Goal: Check status

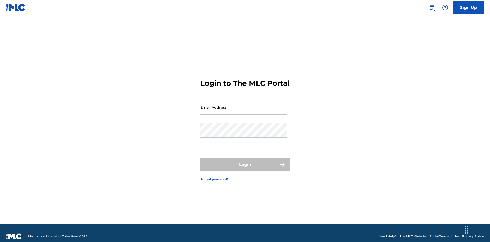
scroll to position [7, 0]
click at [243, 105] on input "Email Address" at bounding box center [243, 107] width 86 height 15
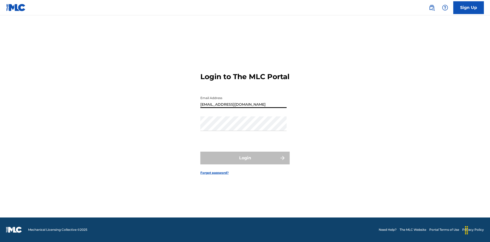
type input "[EMAIL_ADDRESS][DOMAIN_NAME]"
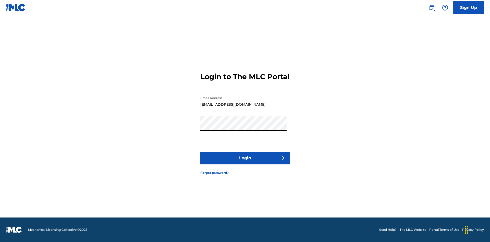
click at [245, 162] on button "Login" at bounding box center [244, 157] width 89 height 13
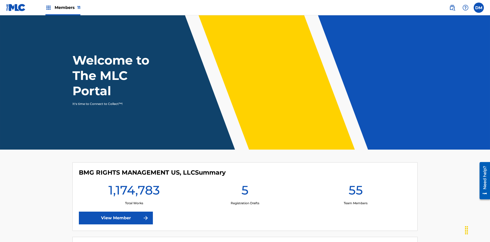
scroll to position [22, 0]
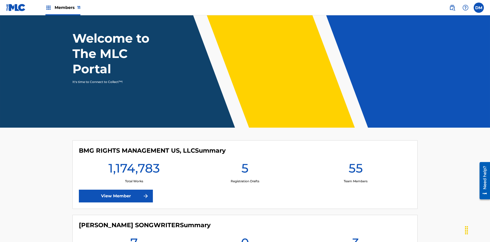
click at [63, 7] on span "Members 11" at bounding box center [68, 8] width 26 height 6
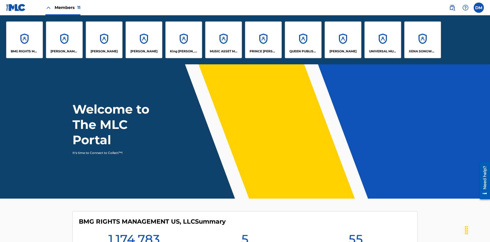
click at [382, 51] on p "UNIVERSAL MUSIC PUB GROUP" at bounding box center [383, 51] width 28 height 5
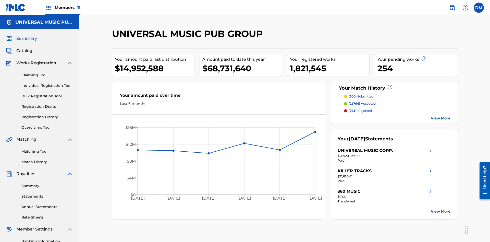
click at [47, 183] on link "Summary" at bounding box center [47, 185] width 52 height 5
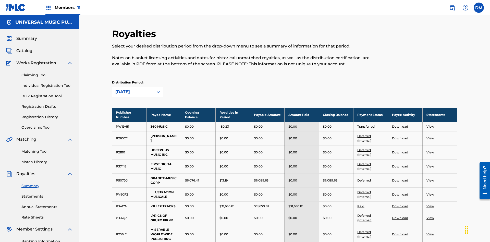
click at [133, 89] on div "[DATE]" at bounding box center [132, 92] width 35 height 6
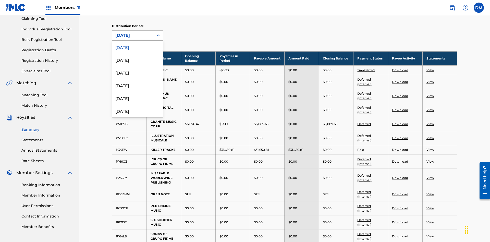
click at [137, 219] on div "[DATE]" at bounding box center [137, 225] width 50 height 13
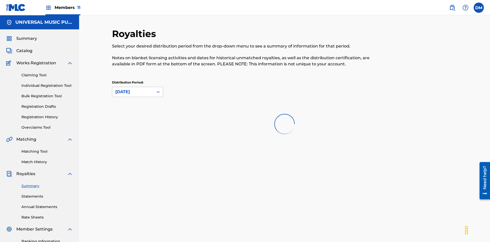
click at [133, 89] on div "[DATE]" at bounding box center [132, 92] width 35 height 6
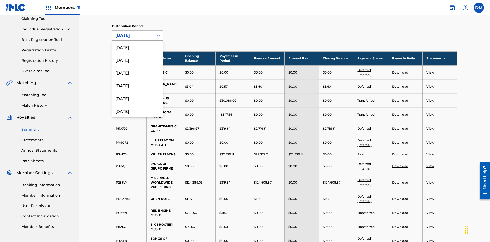
scroll to position [119, 0]
click at [137, 107] on div "[DATE]" at bounding box center [137, 106] width 50 height 13
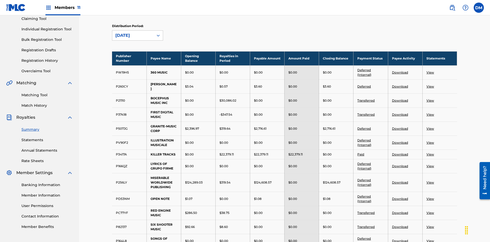
scroll to position [397, 0]
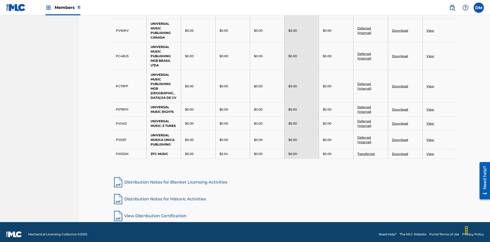
click at [284, 177] on link "Distribution Notes for Blanket Licensing Activities" at bounding box center [284, 182] width 345 height 12
click at [284, 194] on link "Distribution Notes for Historic Activities" at bounding box center [284, 199] width 345 height 12
click at [284, 211] on link "View Distribution Certification" at bounding box center [284, 216] width 345 height 12
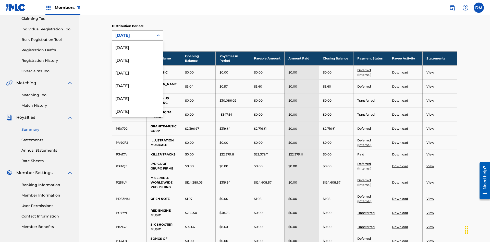
scroll to position [119, 0]
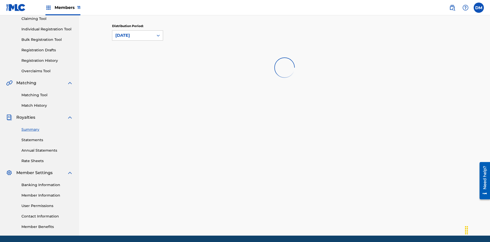
scroll to position [0, 0]
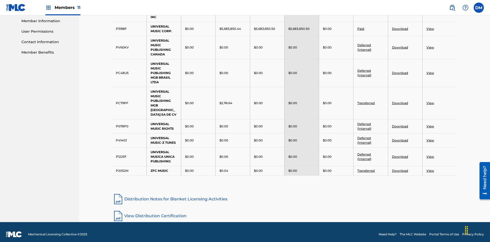
click at [284, 211] on link "View Distribution Certification" at bounding box center [284, 216] width 345 height 12
